Goal: Information Seeking & Learning: Learn about a topic

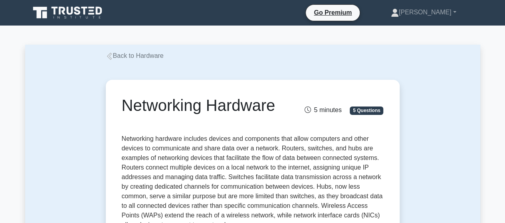
click at [118, 56] on link "Back to Hardware" at bounding box center [135, 55] width 58 height 7
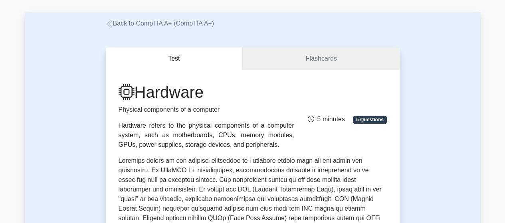
scroll to position [32, 0]
click at [260, 63] on link "Flashcards" at bounding box center [321, 59] width 156 height 23
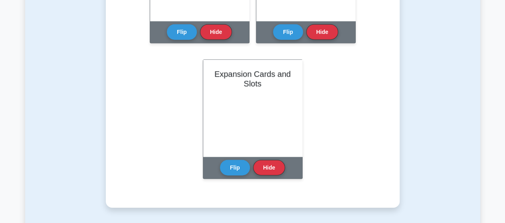
scroll to position [957, 0]
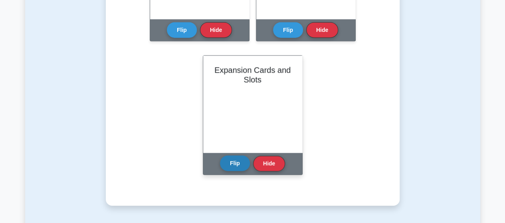
click at [237, 164] on button "Flip" at bounding box center [235, 164] width 30 height 16
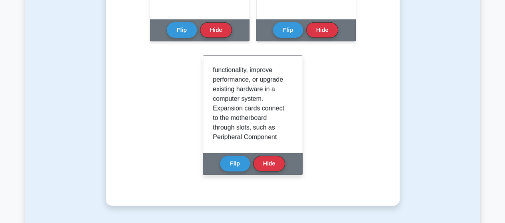
scroll to position [0, 0]
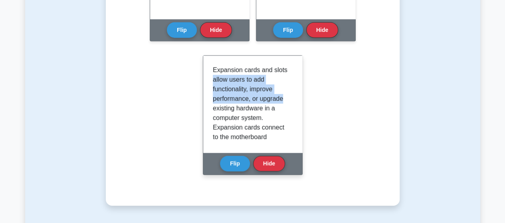
drag, startPoint x: 293, startPoint y: 74, endPoint x: 292, endPoint y: 84, distance: 10.4
click at [286, 99] on div "Expansion cards and slots allow users to add functionality, improve performance…" at bounding box center [252, 104] width 99 height 97
drag, startPoint x: 298, startPoint y: 74, endPoint x: 294, endPoint y: 76, distance: 4.1
click at [297, 74] on div "Expansion cards and slots allow users to add functionality, improve performance…" at bounding box center [252, 104] width 99 height 97
click at [278, 79] on p "Expansion cards and slots allow users to add functionality, improve performance…" at bounding box center [251, 223] width 77 height 316
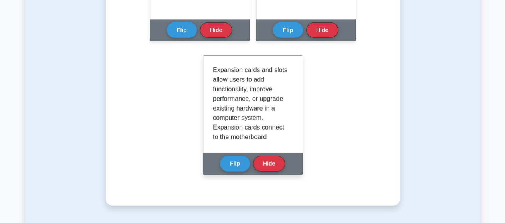
click at [267, 71] on p "Expansion cards and slots allow users to add functionality, improve performance…" at bounding box center [251, 223] width 77 height 316
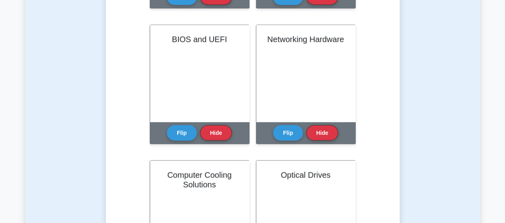
scroll to position [718, 0]
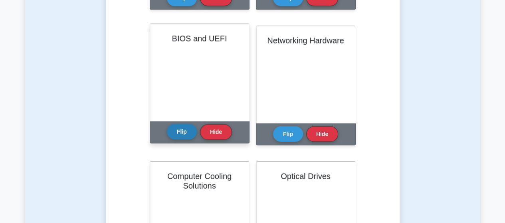
click at [183, 135] on button "Flip" at bounding box center [182, 132] width 30 height 16
